Goal: Task Accomplishment & Management: Use online tool/utility

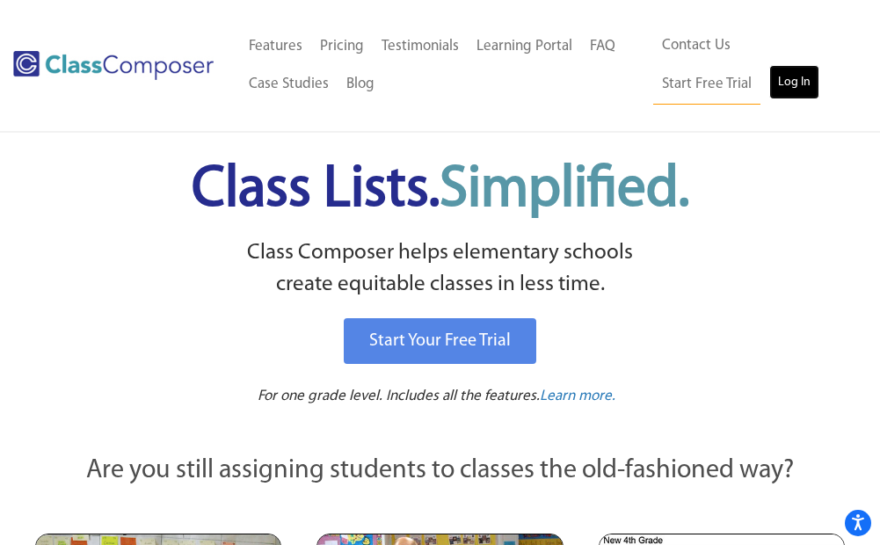
click at [769, 89] on link "Log In" at bounding box center [794, 82] width 50 height 35
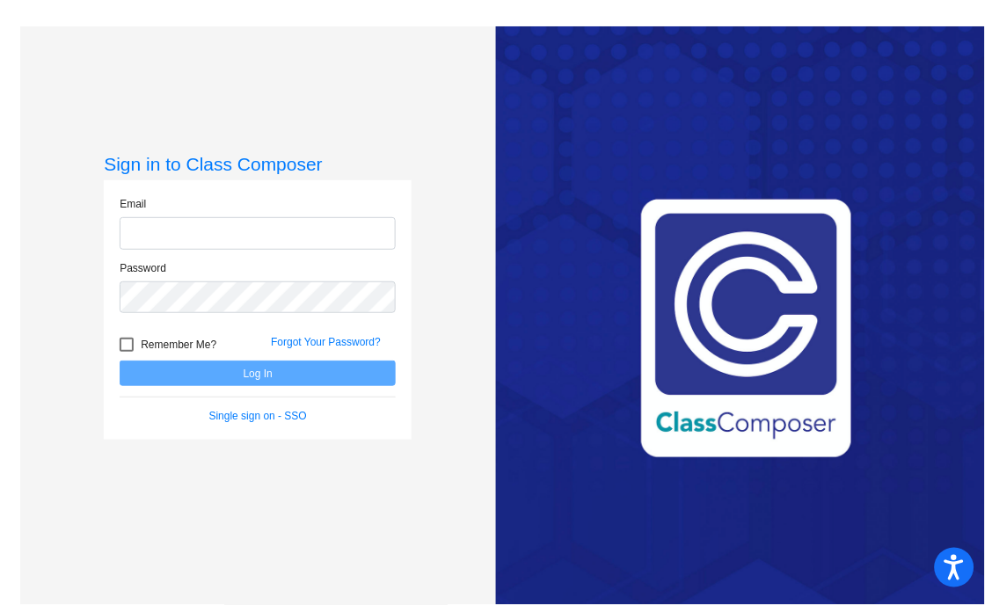
click at [215, 230] on input "email" at bounding box center [258, 233] width 276 height 33
type input "[EMAIL_ADDRESS][PERSON_NAME][DOMAIN_NAME]"
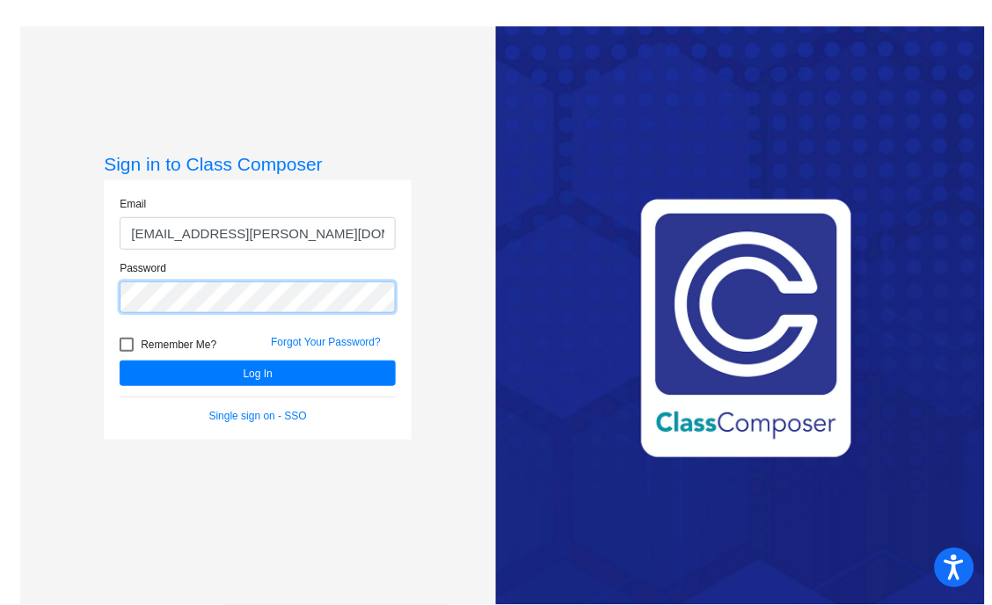
click at [120, 360] on button "Log In" at bounding box center [258, 372] width 276 height 25
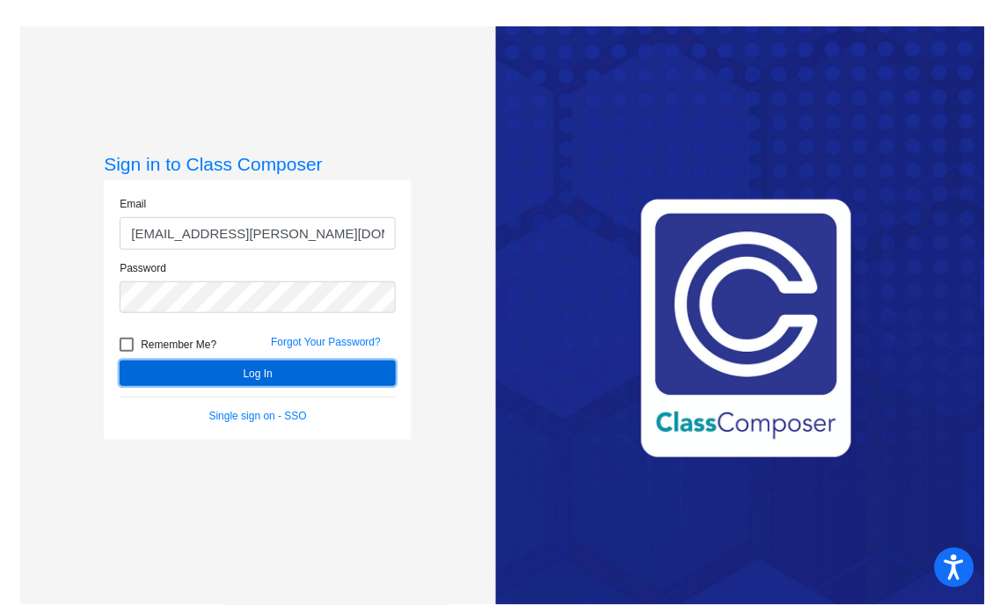
click at [216, 378] on button "Log In" at bounding box center [258, 372] width 276 height 25
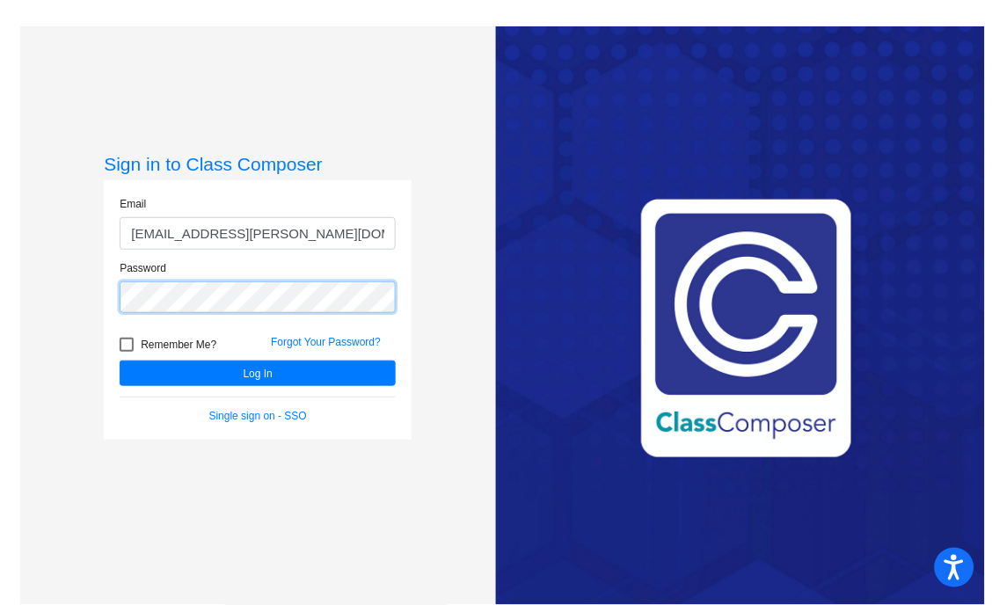
click at [0, 276] on html "Accessibility Screen-Reader Guide, Feedback, and Issue Reporting | New window S…" at bounding box center [496, 302] width 992 height 605
click at [120, 360] on button "Log In" at bounding box center [258, 372] width 276 height 25
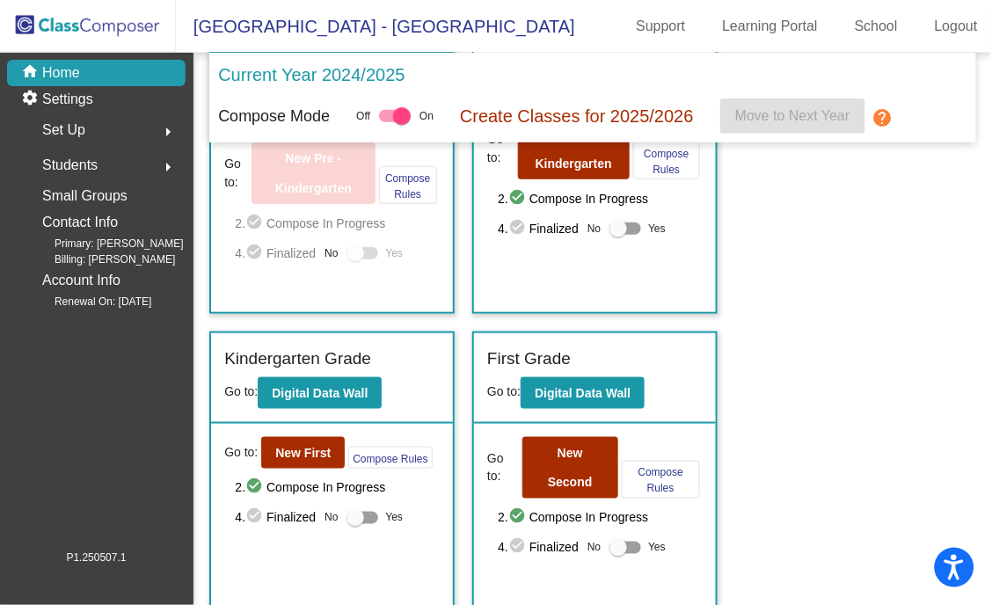
scroll to position [293, 0]
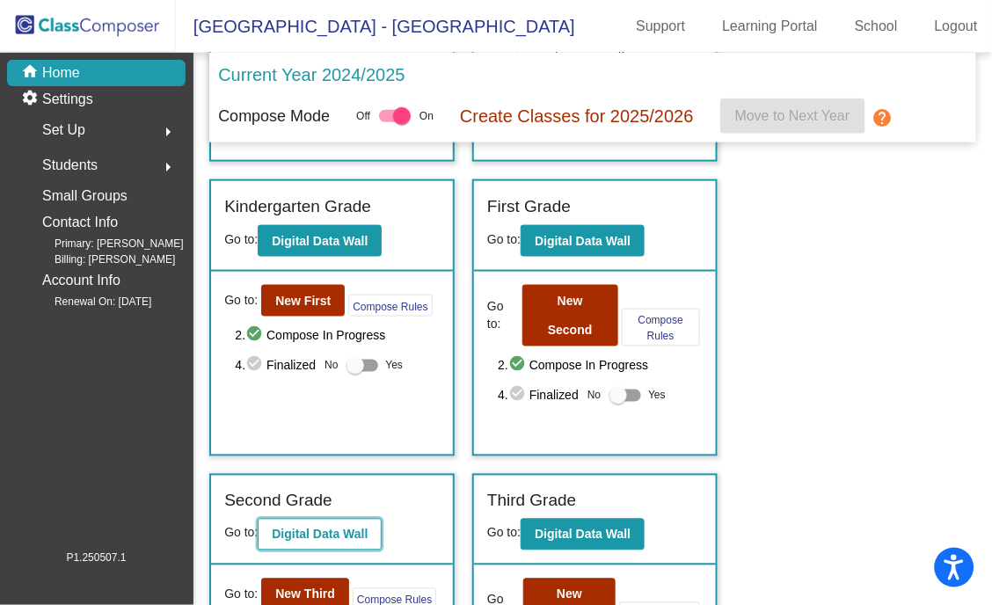
click at [299, 527] on b "Digital Data Wall" at bounding box center [320, 534] width 96 height 14
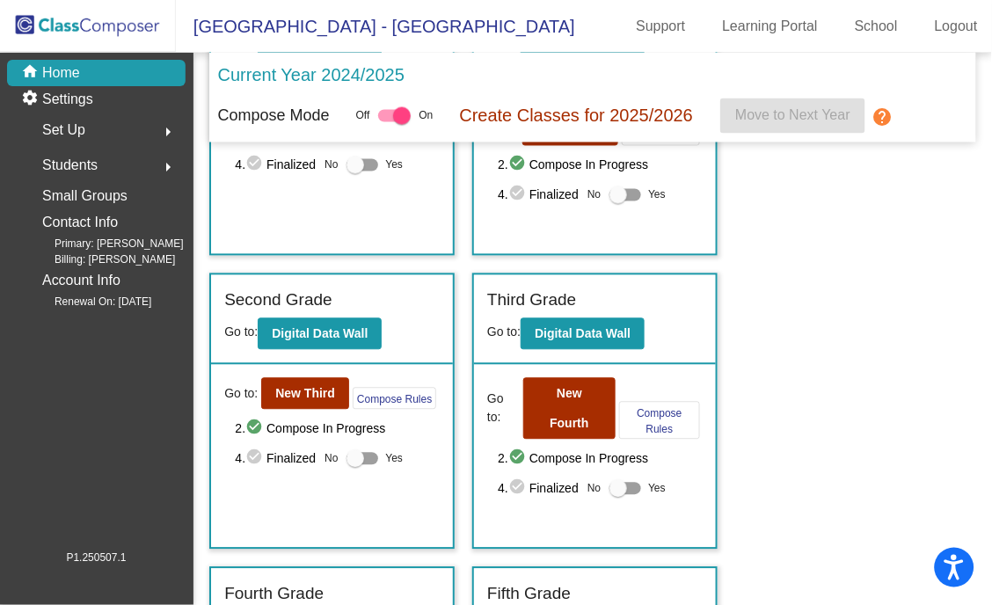
scroll to position [390, 0]
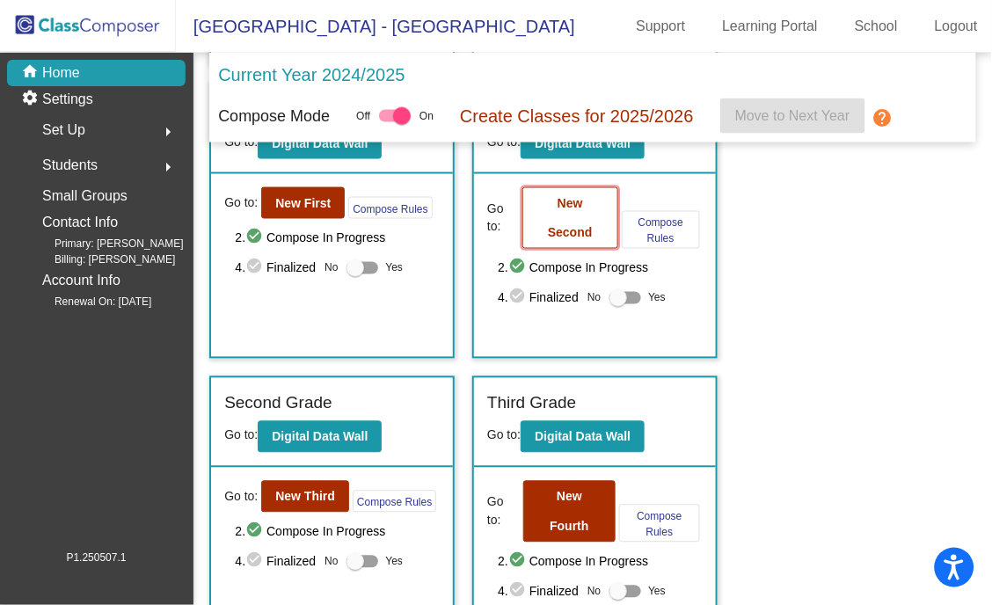
click at [560, 200] on b "New Second" at bounding box center [570, 218] width 45 height 44
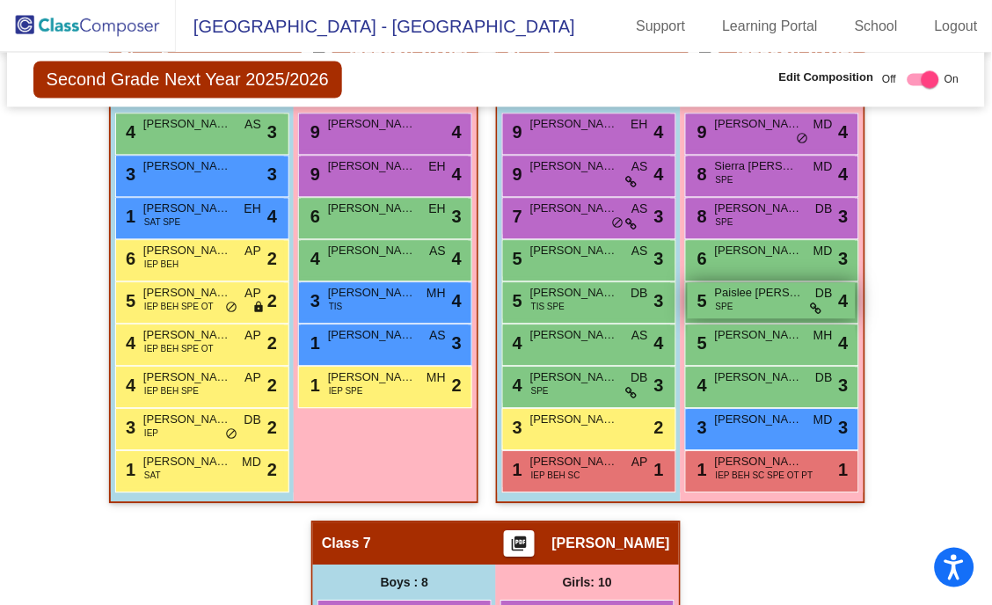
scroll to position [1562, 0]
